Goal: Task Accomplishment & Management: Manage account settings

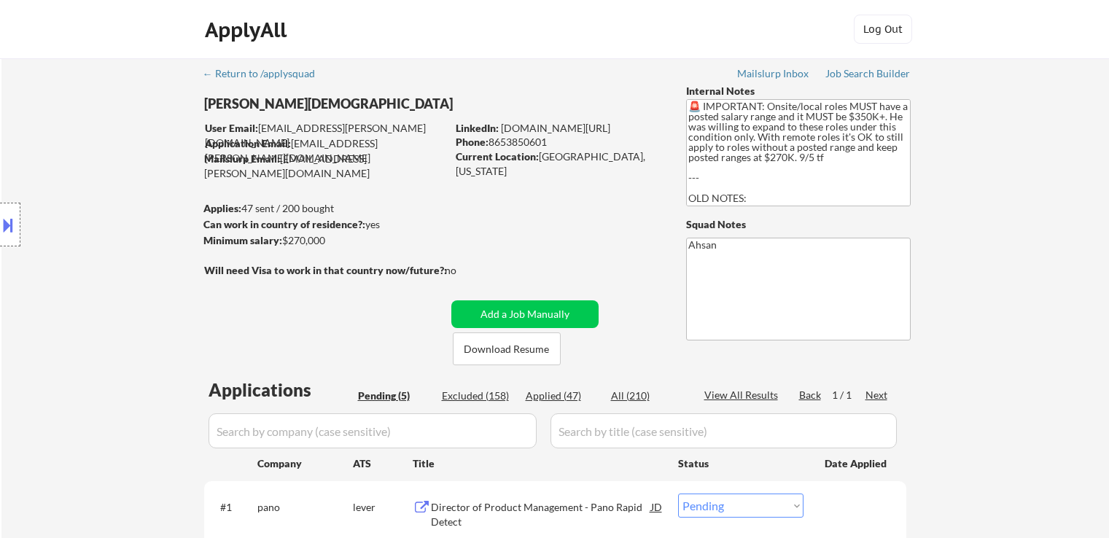
select select ""pending""
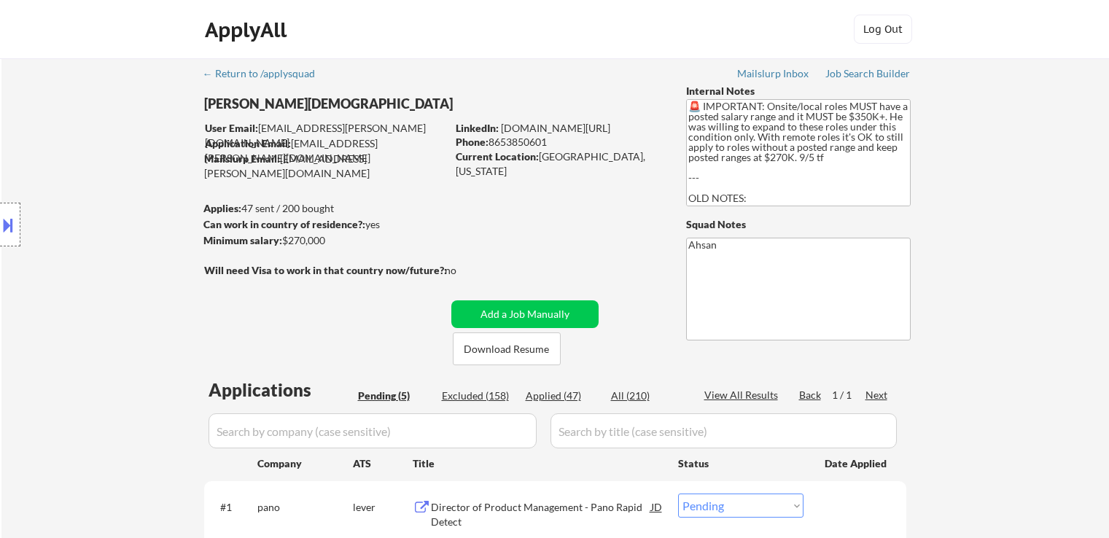
scroll to position [365, 0]
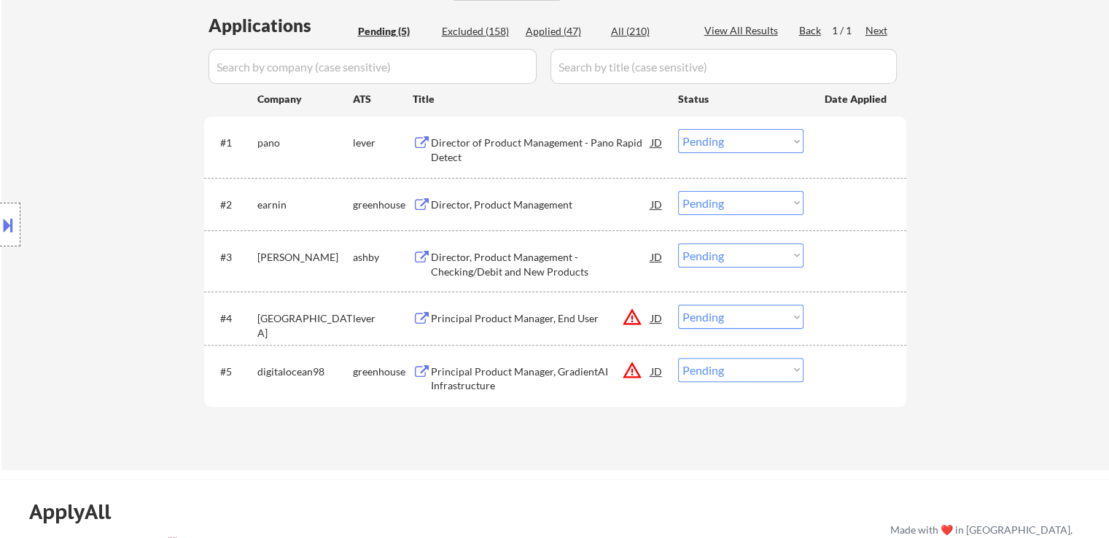
click at [634, 319] on button "warning_amber" at bounding box center [632, 317] width 20 height 20
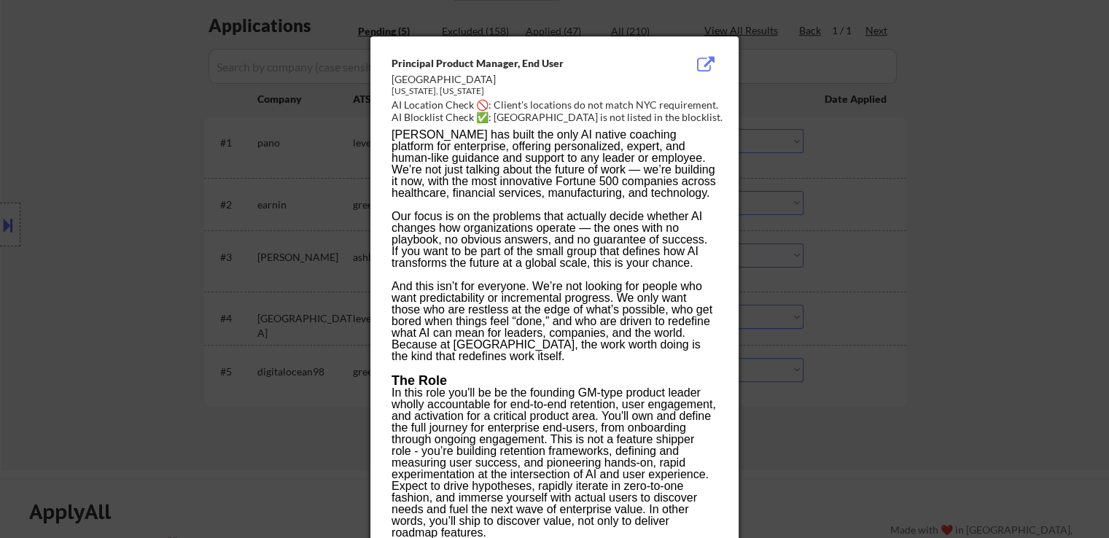
click at [1029, 221] on div at bounding box center [554, 269] width 1109 height 538
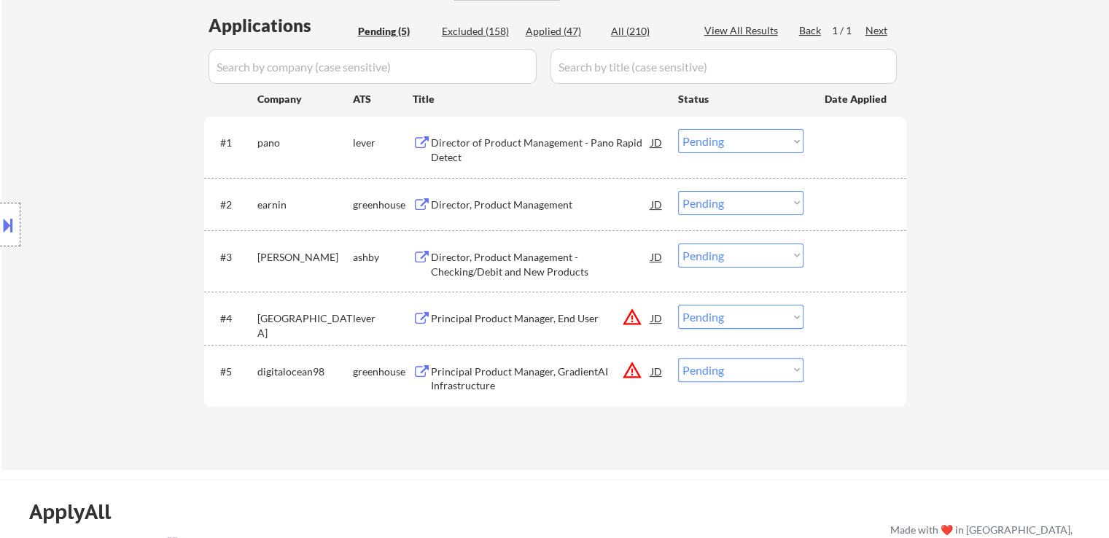
click at [18, 243] on div at bounding box center [10, 225] width 20 height 44
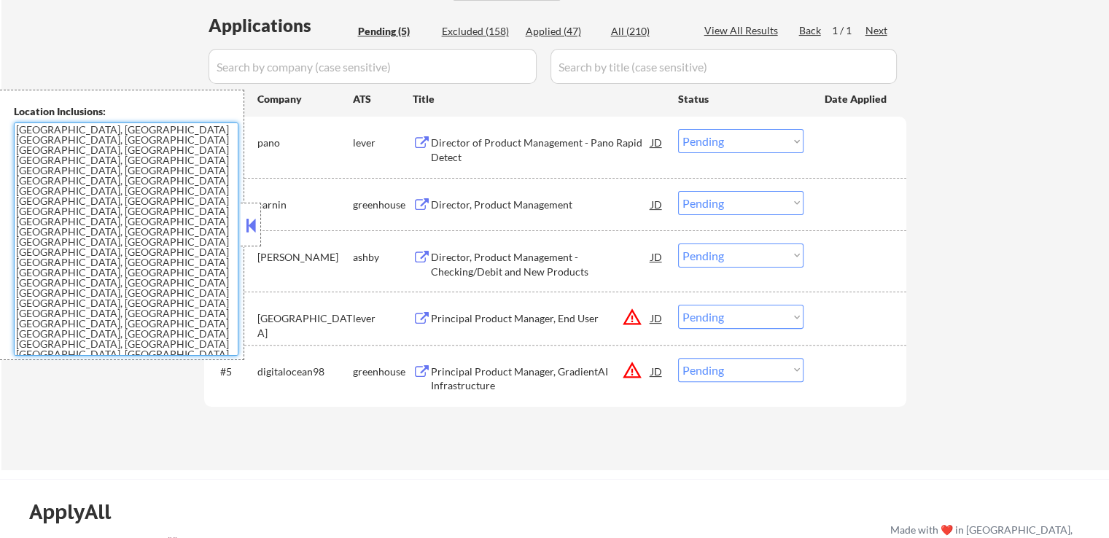
drag, startPoint x: 132, startPoint y: 225, endPoint x: 495, endPoint y: 377, distance: 393.4
click at [133, 225] on textarea "[GEOGRAPHIC_DATA], [GEOGRAPHIC_DATA] [GEOGRAPHIC_DATA], [GEOGRAPHIC_DATA] [GEOG…" at bounding box center [126, 238] width 225 height 233
click at [627, 375] on button "warning_amber" at bounding box center [632, 370] width 20 height 20
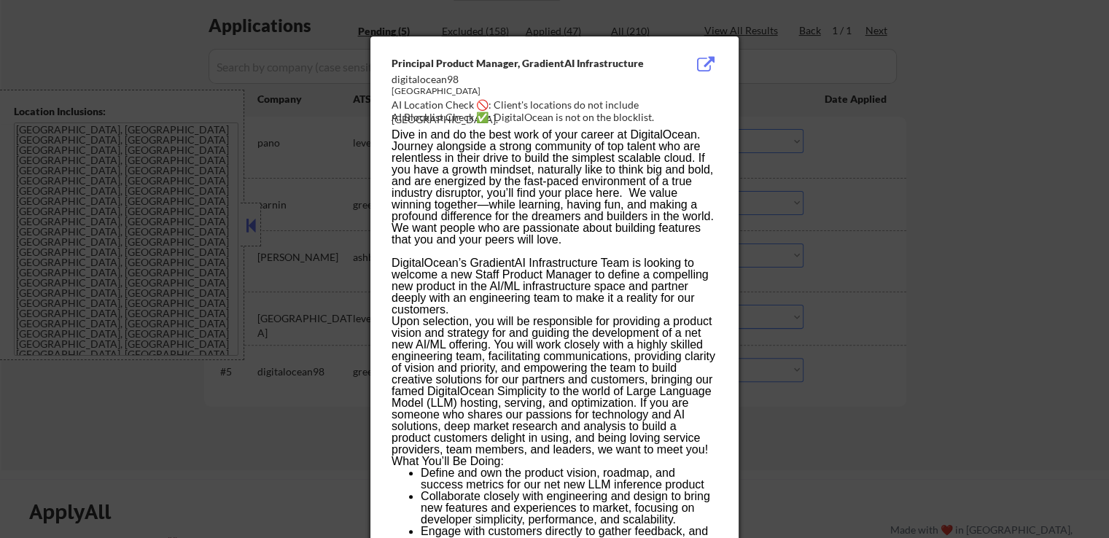
drag, startPoint x: 1038, startPoint y: 170, endPoint x: 1029, endPoint y: 170, distance: 8.7
click at [1038, 170] on div at bounding box center [554, 269] width 1109 height 538
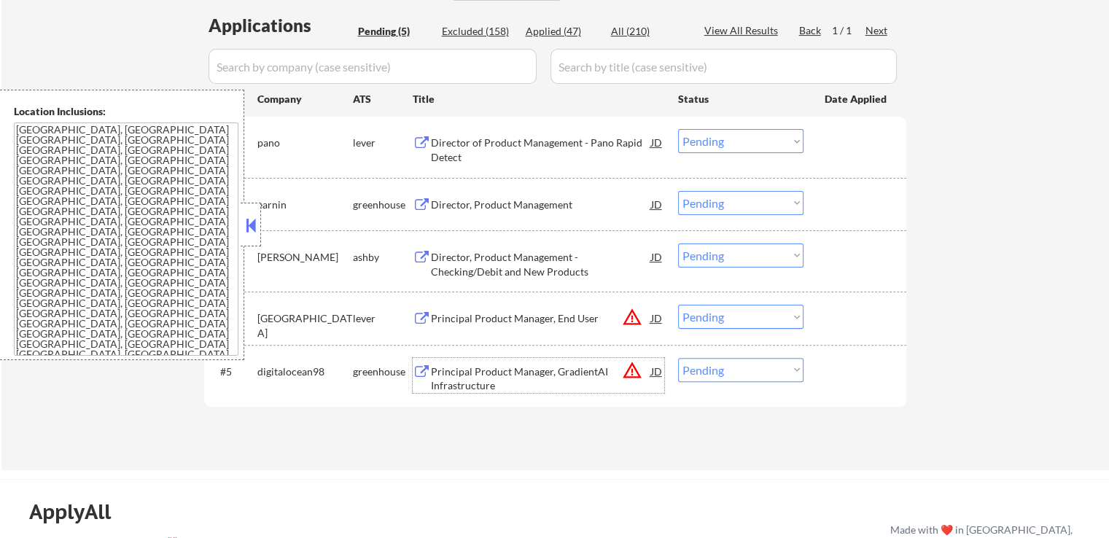
drag, startPoint x: 550, startPoint y: 377, endPoint x: 607, endPoint y: 128, distance: 255.0
click at [550, 374] on div "Principal Product Manager, GradientAI Infrastructure" at bounding box center [541, 379] width 220 height 28
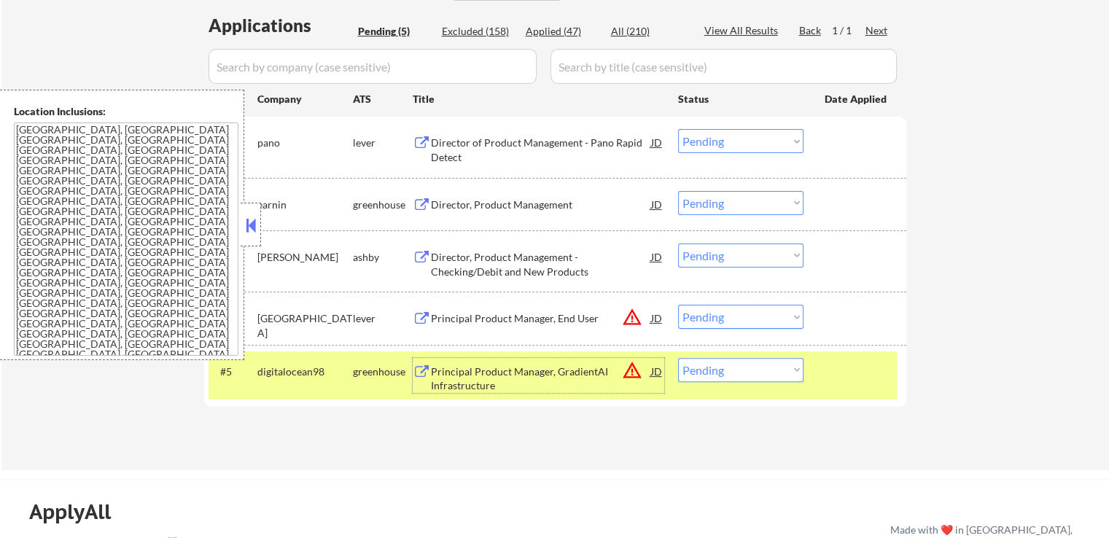
click at [470, 145] on div "Director of Product Management - Pano Rapid Detect" at bounding box center [541, 150] width 220 height 28
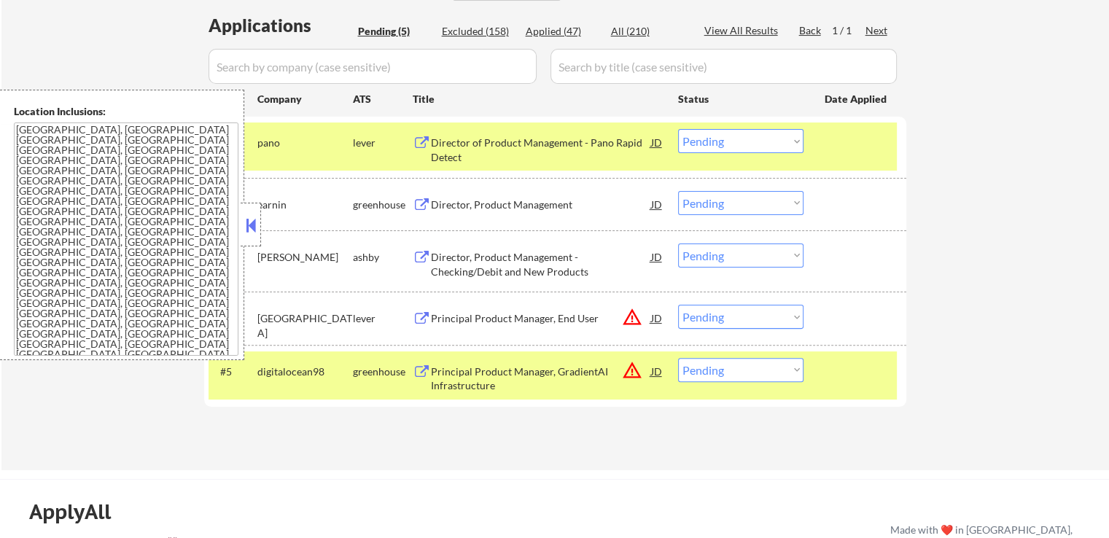
click at [464, 200] on div "Director, Product Management" at bounding box center [541, 205] width 220 height 15
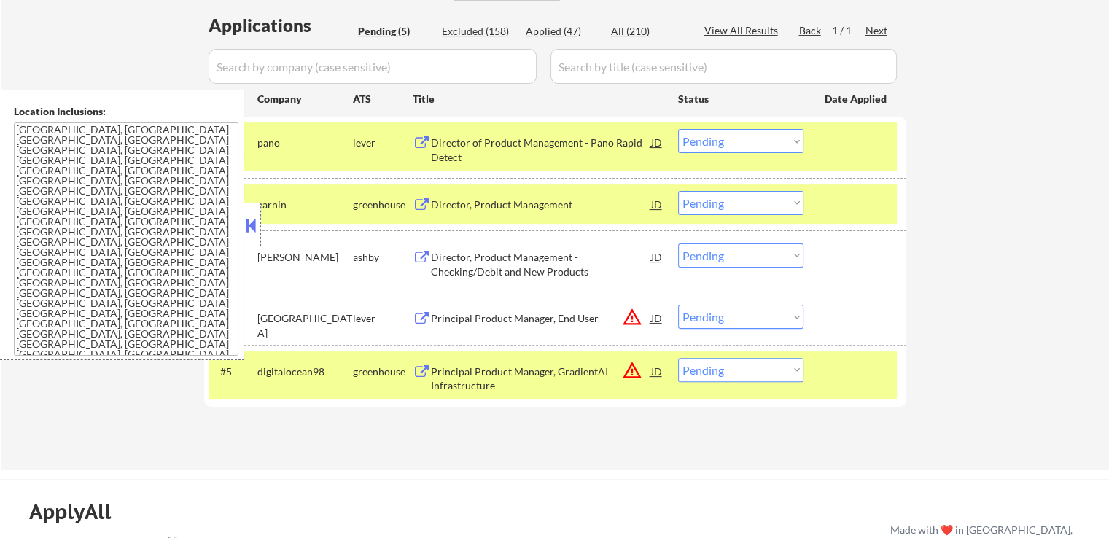
click at [467, 263] on div "Director, Product Management - Checking/Debit and New Products" at bounding box center [541, 264] width 220 height 28
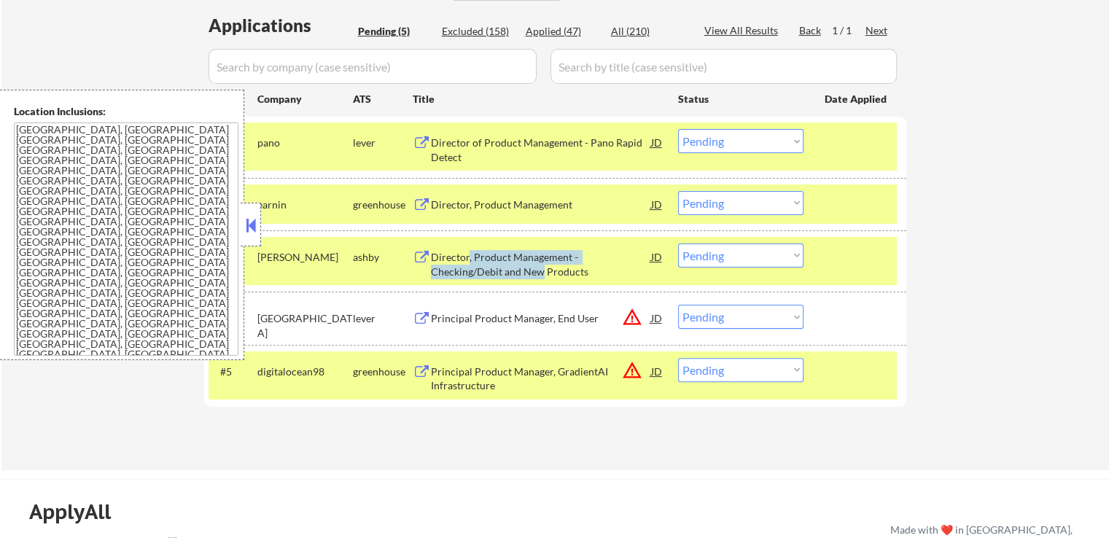
click at [738, 321] on select "Choose an option... Pending Applied Excluded (Questions) Excluded (Expired) Exc…" at bounding box center [740, 317] width 125 height 24
click at [678, 305] on select "Choose an option... Pending Applied Excluded (Questions) Excluded (Expired) Exc…" at bounding box center [740, 317] width 125 height 24
select select ""pending""
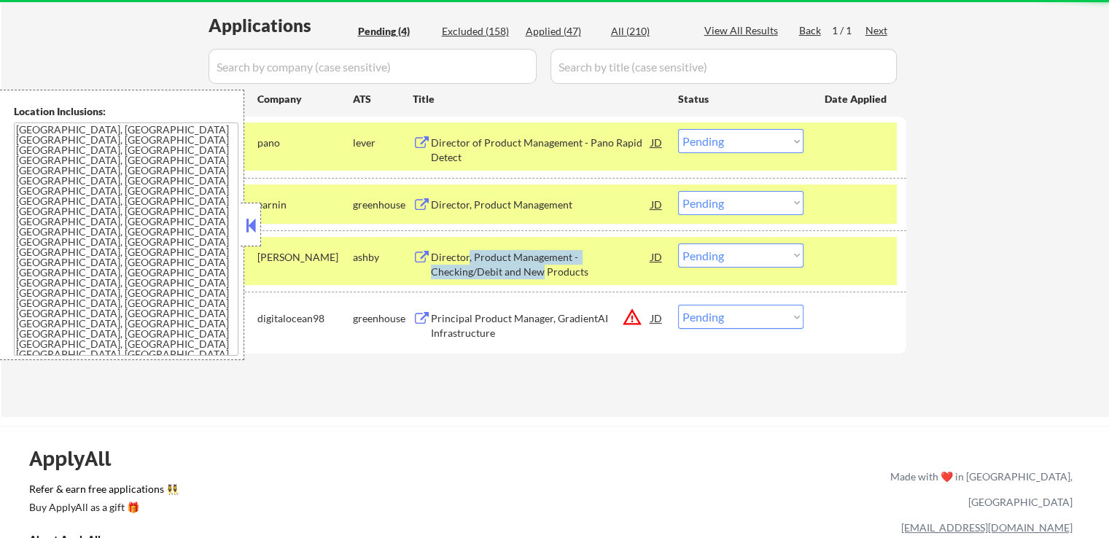
click at [257, 234] on button at bounding box center [251, 225] width 16 height 22
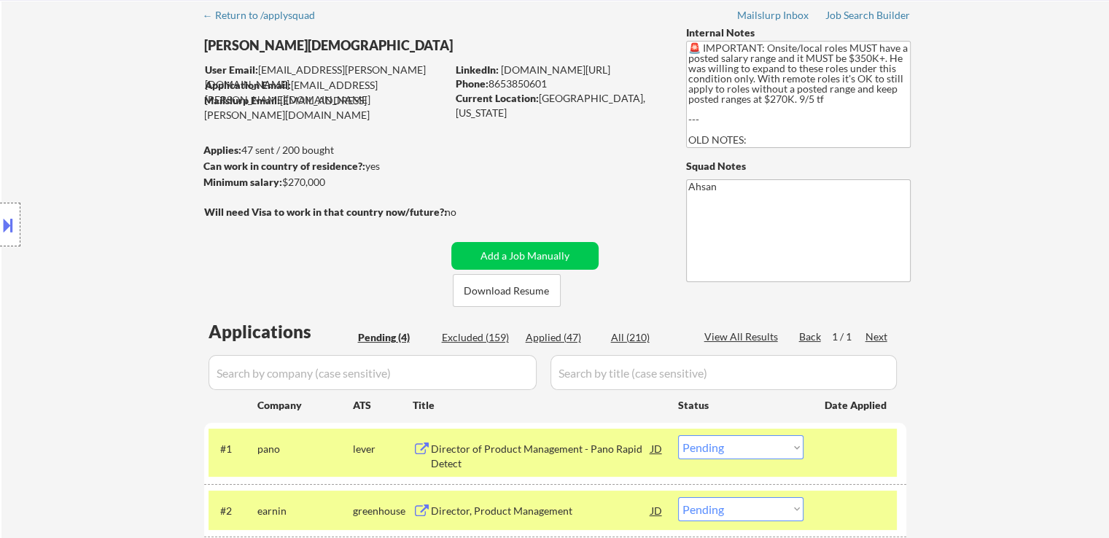
scroll to position [0, 0]
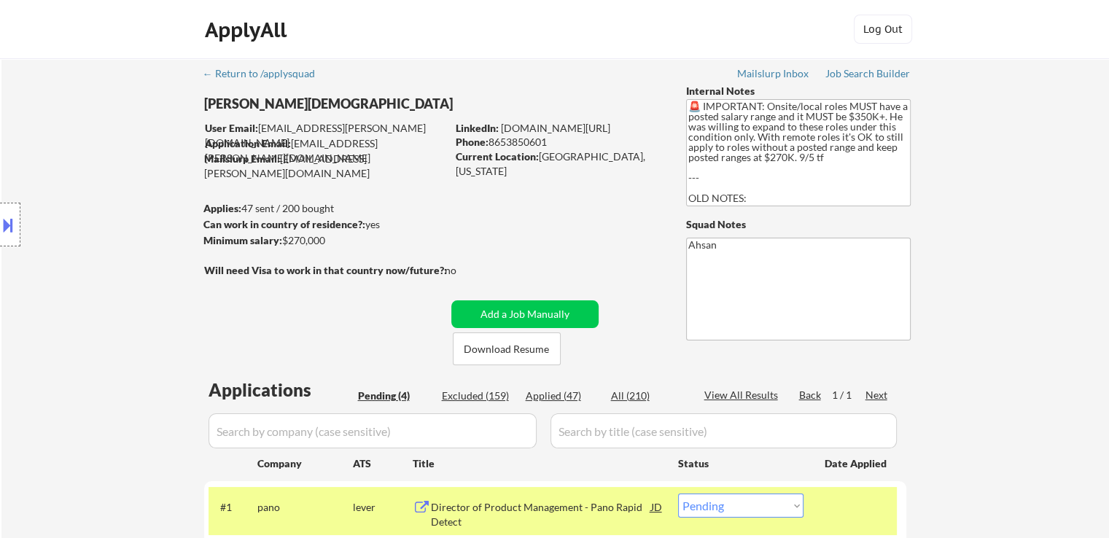
drag, startPoint x: 120, startPoint y: 259, endPoint x: 42, endPoint y: 502, distance: 255.5
click at [119, 258] on div "Location Inclusions: [GEOGRAPHIC_DATA], [GEOGRAPHIC_DATA] [GEOGRAPHIC_DATA], [G…" at bounding box center [130, 225] width 261 height 270
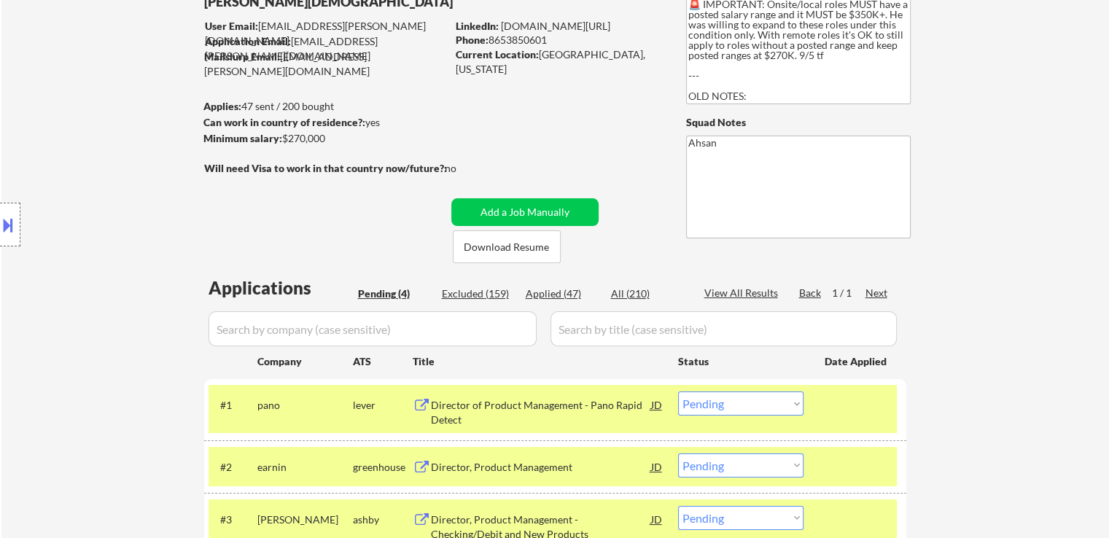
scroll to position [146, 0]
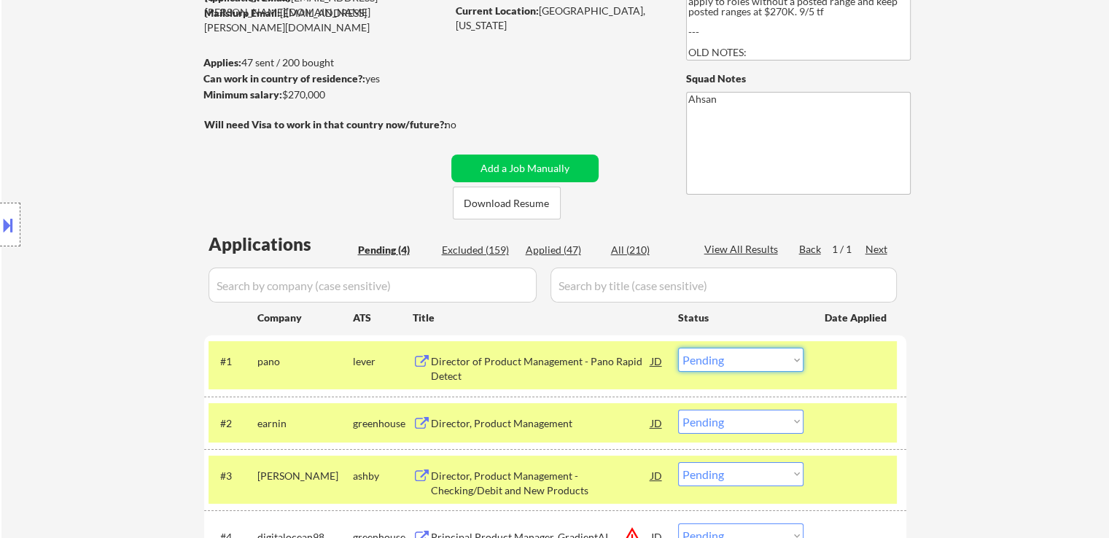
click at [749, 356] on select "Choose an option... Pending Applied Excluded (Questions) Excluded (Expired) Exc…" at bounding box center [740, 360] width 125 height 24
click at [678, 348] on select "Choose an option... Pending Applied Excluded (Questions) Excluded (Expired) Exc…" at bounding box center [740, 360] width 125 height 24
select select ""pending""
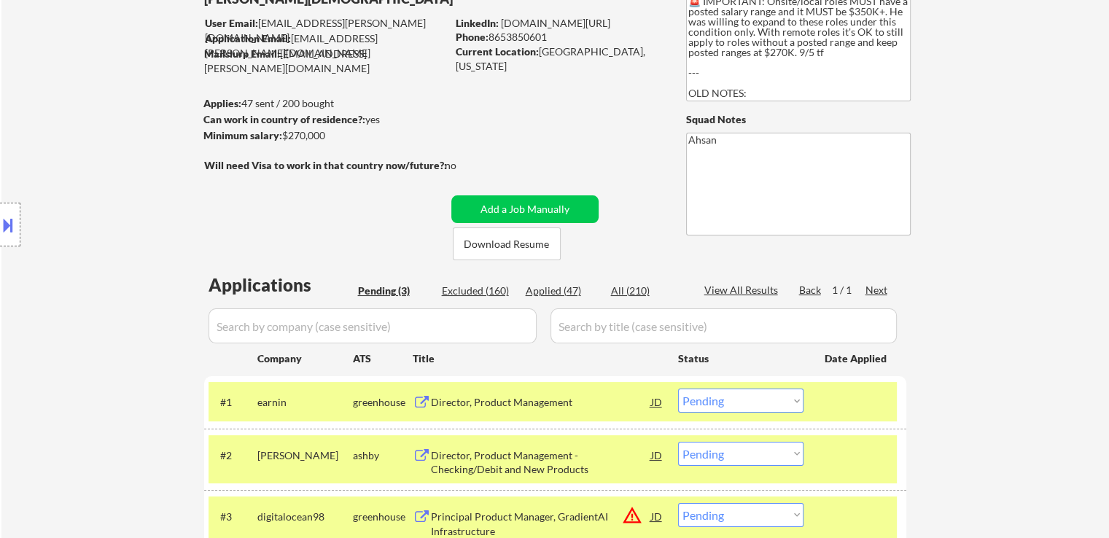
scroll to position [0, 0]
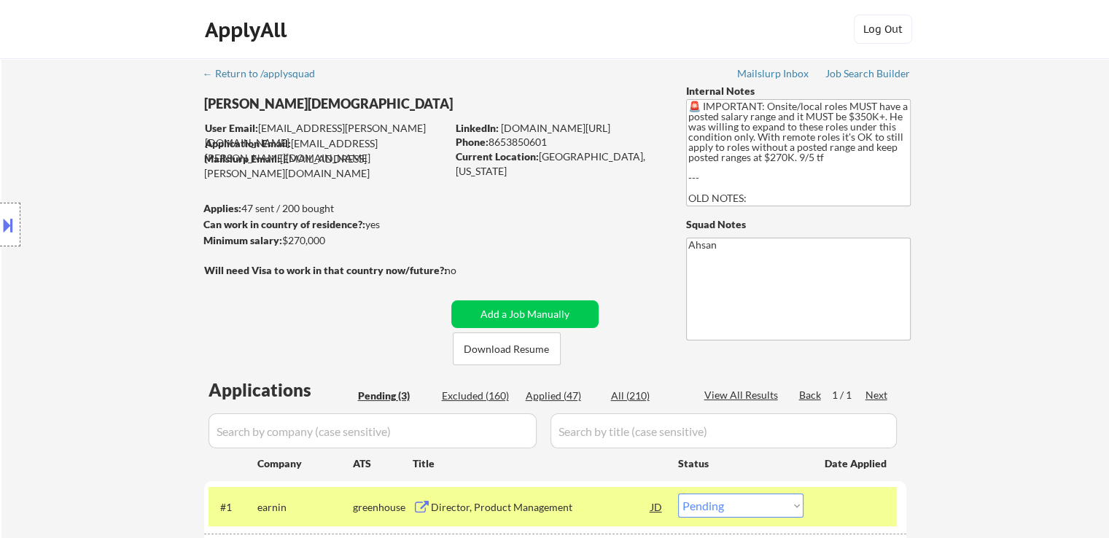
click at [807, 151] on textarea "🚨 IMPORTANT: Onsite/local roles MUST have a posted salary range and it MUST be …" at bounding box center [798, 152] width 225 height 107
drag, startPoint x: 770, startPoint y: 117, endPoint x: 847, endPoint y: 104, distance: 78.3
click at [866, 106] on textarea "🚨 IMPORTANT: Onsite/local roles MUST have a posted salary range and it MUST be …" at bounding box center [798, 152] width 225 height 107
click at [712, 120] on textarea "🚨 IMPORTANT: Onsite/local roles MUST have a posted salary range and it MUST be …" at bounding box center [798, 152] width 225 height 107
drag, startPoint x: 702, startPoint y: 106, endPoint x: 873, endPoint y: 182, distance: 187.0
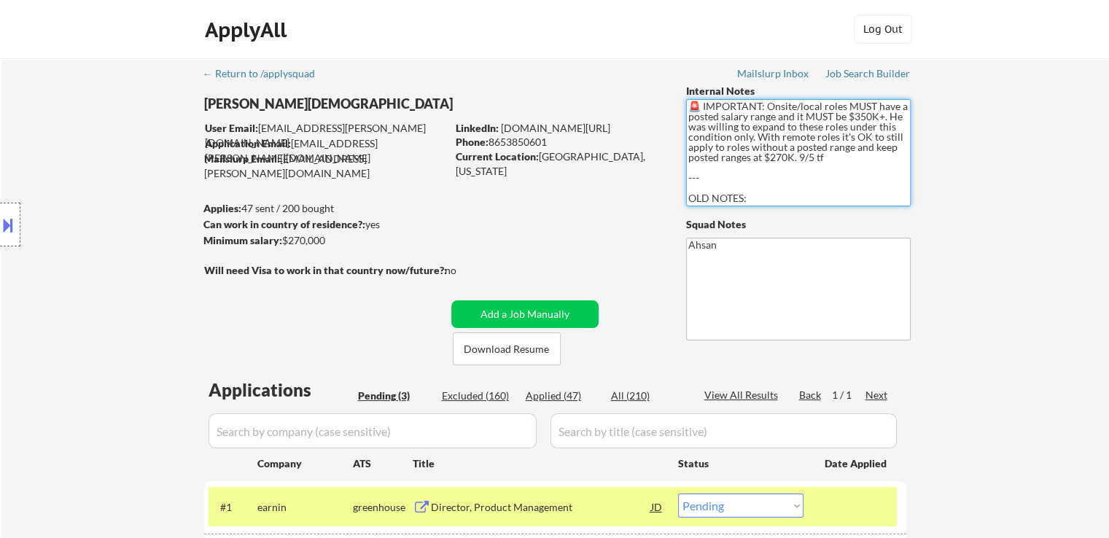
click at [873, 182] on textarea "🚨 IMPORTANT: Onsite/local roles MUST have a posted salary range and it MUST be …" at bounding box center [798, 152] width 225 height 107
click at [808, 197] on textarea "🚨 IMPORTANT: Onsite/local roles MUST have a posted salary range and it MUST be …" at bounding box center [798, 152] width 225 height 107
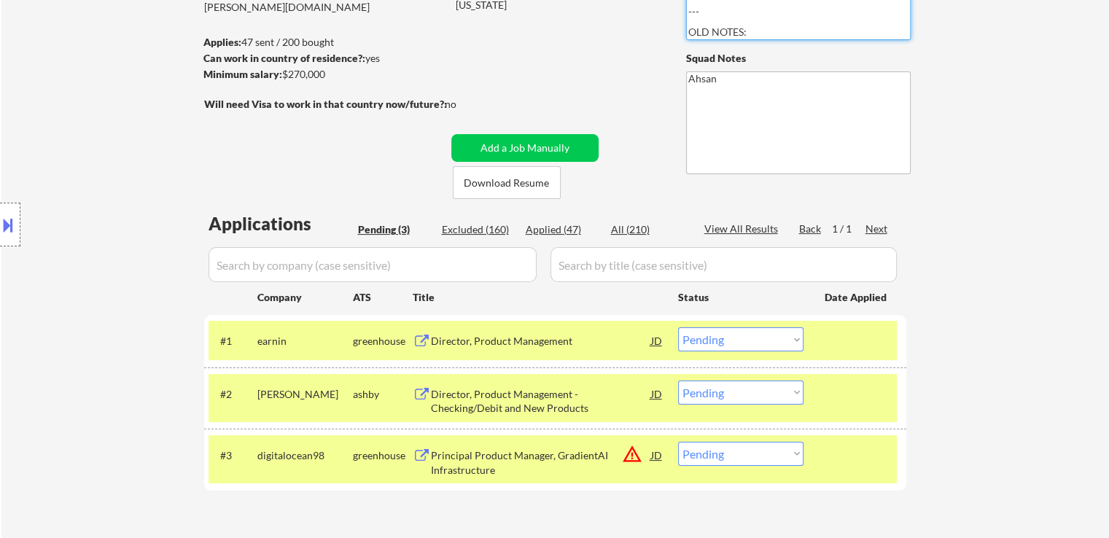
scroll to position [219, 0]
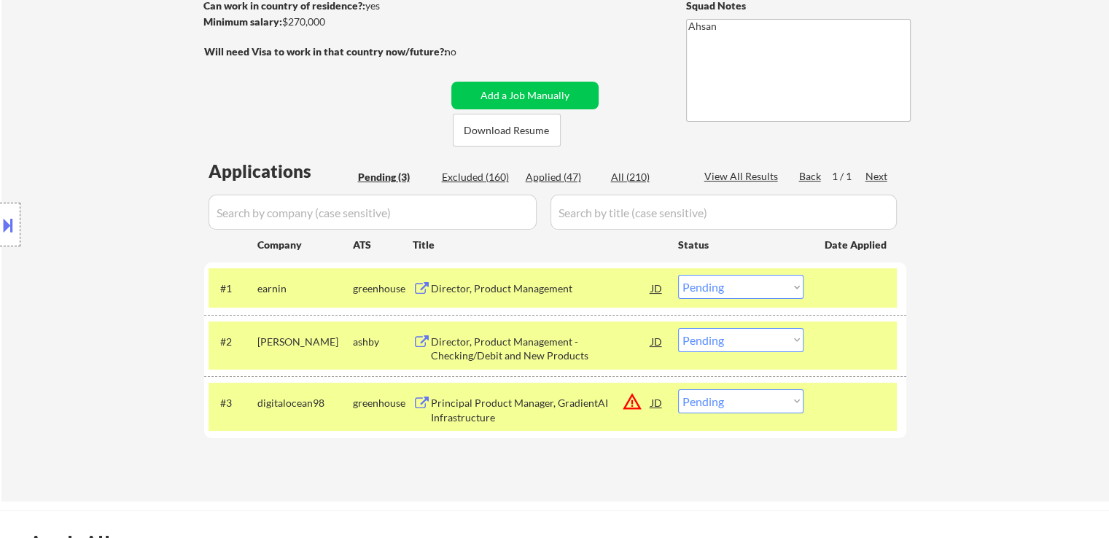
drag, startPoint x: 761, startPoint y: 390, endPoint x: 757, endPoint y: 406, distance: 16.4
click at [761, 390] on select "Choose an option... Pending Applied Excluded (Questions) Excluded (Expired) Exc…" at bounding box center [740, 401] width 125 height 24
select select ""excluded__location_""
click at [678, 389] on select "Choose an option... Pending Applied Excluded (Questions) Excluded (Expired) Exc…" at bounding box center [740, 401] width 125 height 24
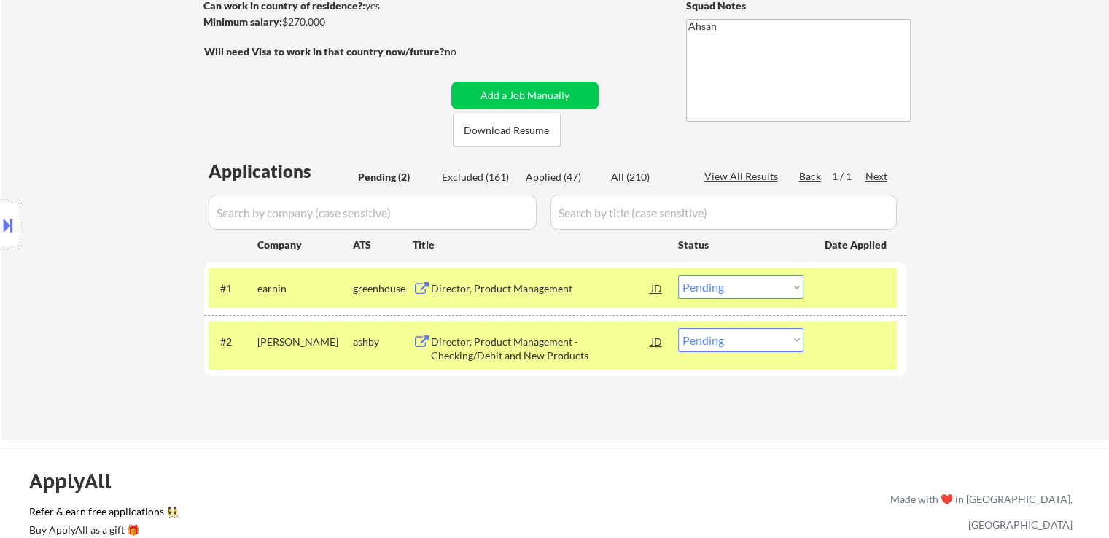
drag, startPoint x: 0, startPoint y: 214, endPoint x: 0, endPoint y: 204, distance: 10.2
click at [0, 206] on div at bounding box center [10, 225] width 20 height 44
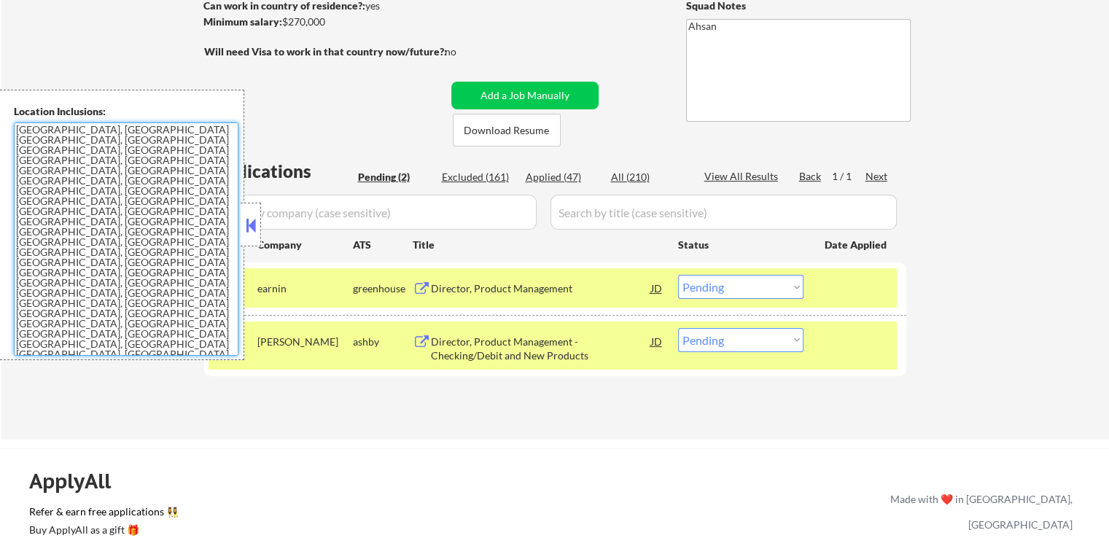
drag, startPoint x: 163, startPoint y: 299, endPoint x: 3, endPoint y: 55, distance: 291.6
click at [0, 54] on body "← Return to /applysquad Mailslurp Inbox Job Search Builder [PERSON_NAME] User E…" at bounding box center [554, 50] width 1109 height 538
click at [254, 224] on button at bounding box center [251, 225] width 16 height 22
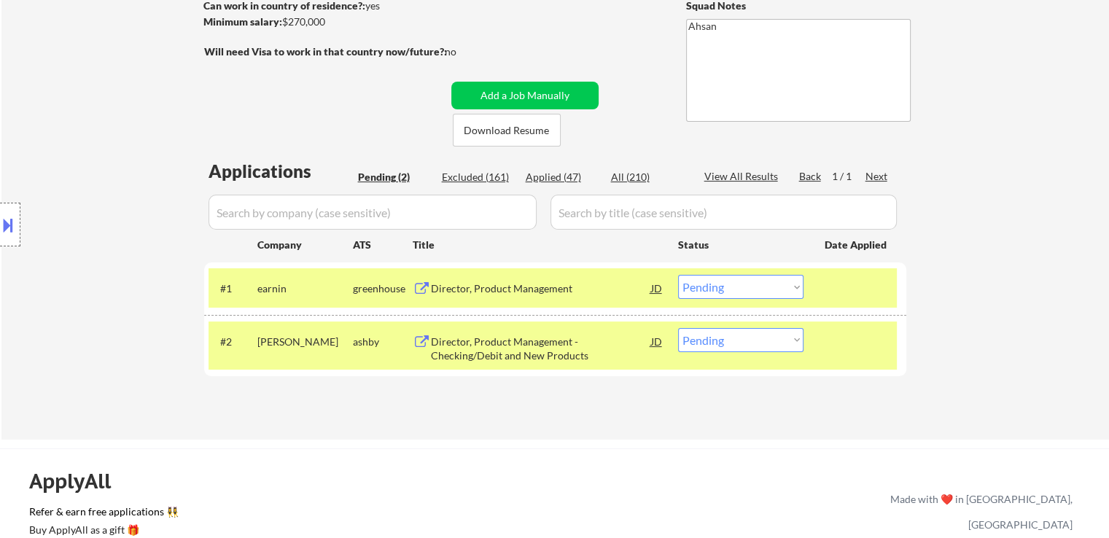
click at [728, 289] on select "Choose an option... Pending Applied Excluded (Questions) Excluded (Expired) Exc…" at bounding box center [740, 287] width 125 height 24
click at [678, 275] on select "Choose an option... Pending Applied Excluded (Questions) Excluded (Expired) Exc…" at bounding box center [740, 287] width 125 height 24
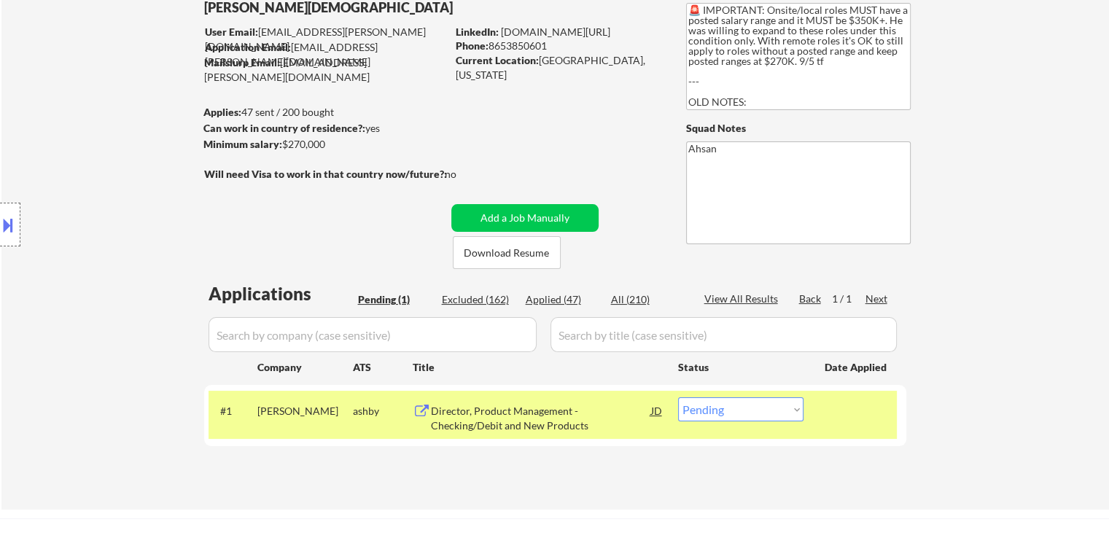
scroll to position [0, 0]
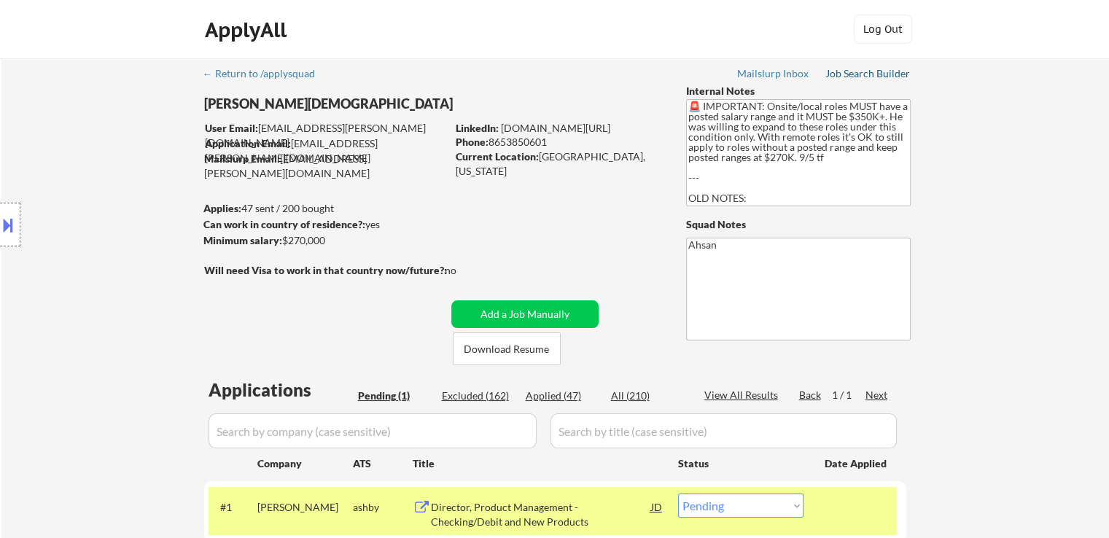
click at [881, 77] on div "Job Search Builder" at bounding box center [867, 74] width 85 height 10
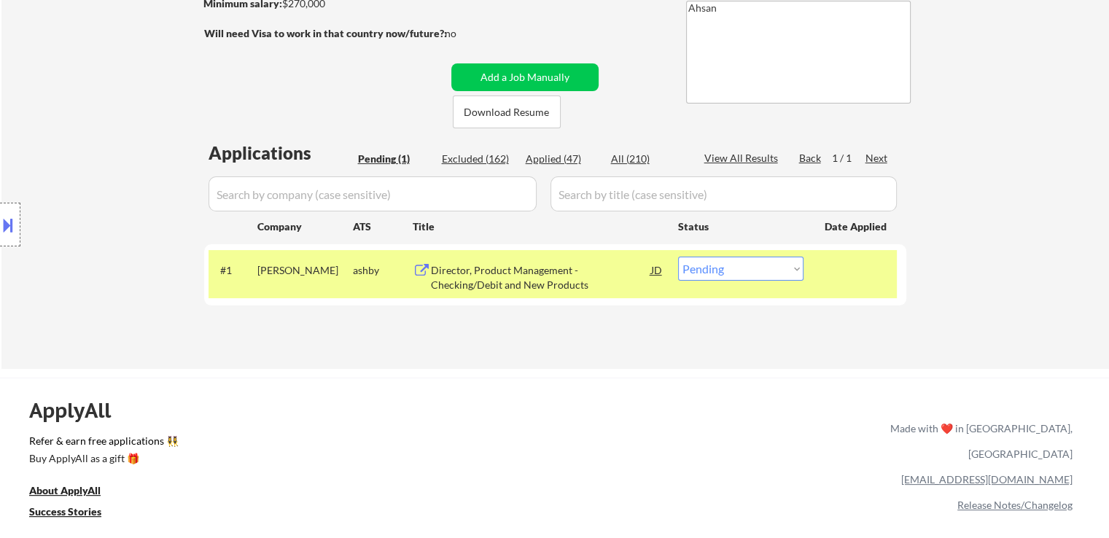
scroll to position [292, 0]
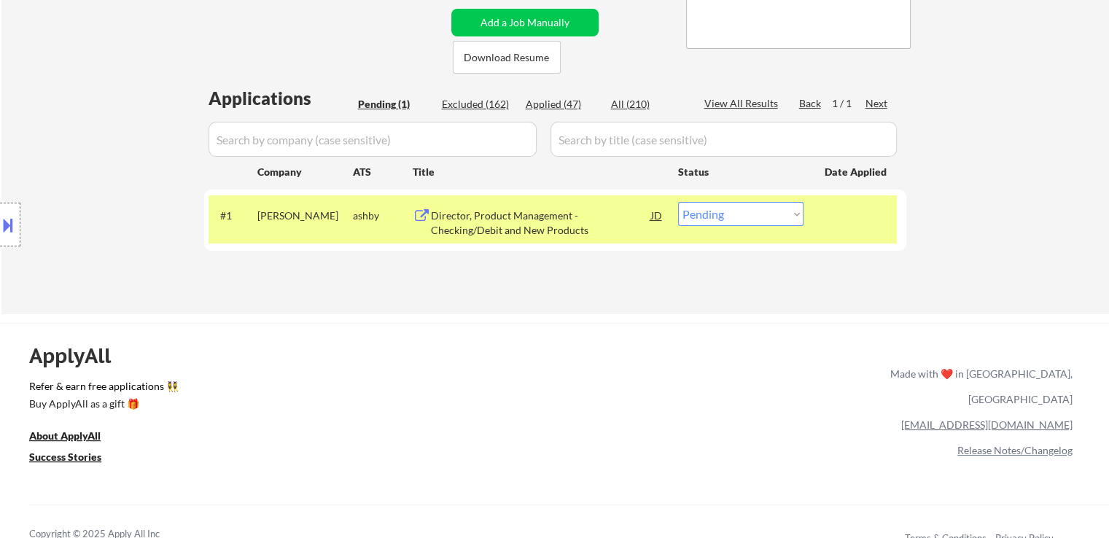
click at [702, 214] on select "Choose an option... Pending Applied Excluded (Questions) Excluded (Expired) Exc…" at bounding box center [740, 214] width 125 height 24
select select ""applied""
click at [678, 202] on select "Choose an option... Pending Applied Excluded (Questions) Excluded (Expired) Exc…" at bounding box center [740, 214] width 125 height 24
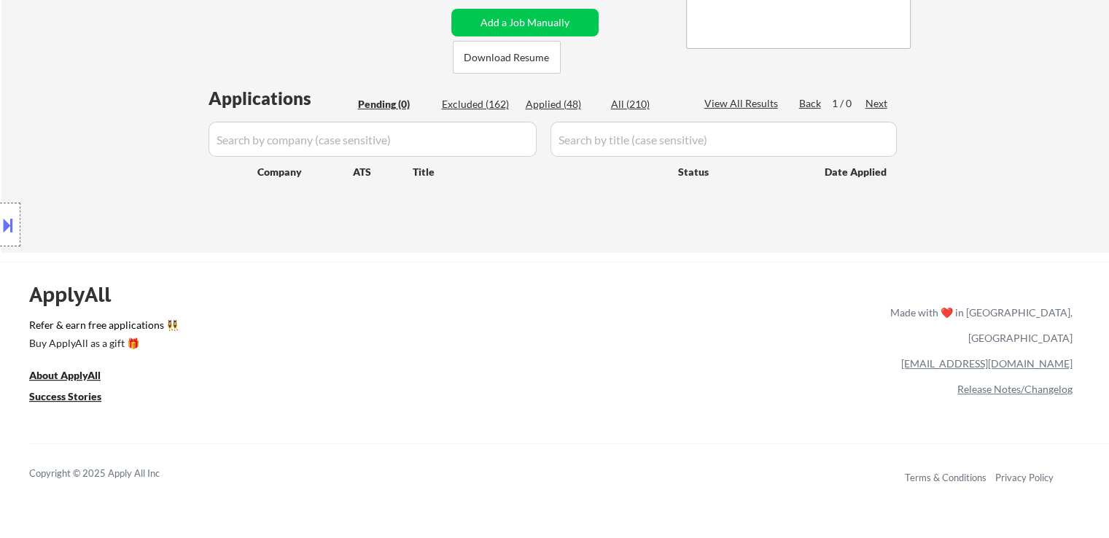
scroll to position [73, 0]
